Goal: Navigation & Orientation: Find specific page/section

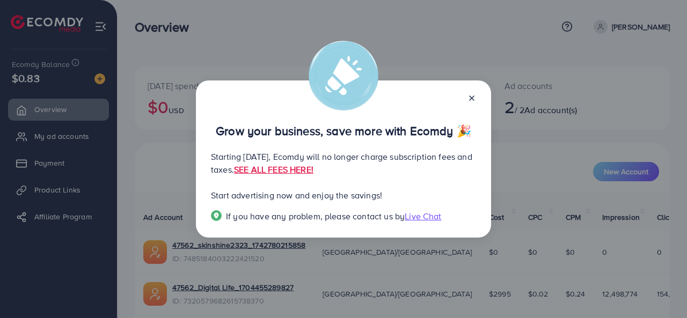
click at [472, 103] on div at bounding box center [467, 97] width 17 height 12
click at [472, 96] on icon at bounding box center [471, 98] width 9 height 9
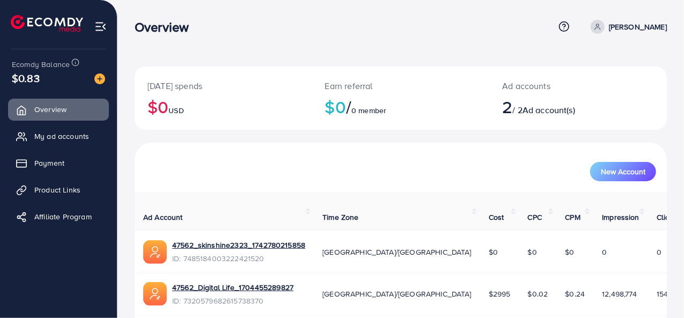
scroll to position [31, 0]
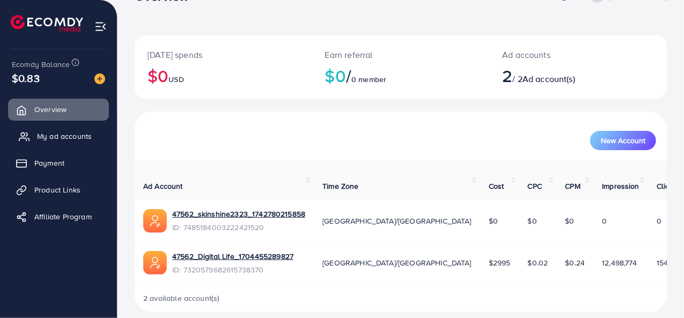
click at [64, 135] on span "My ad accounts" at bounding box center [64, 136] width 55 height 11
